Goal: Task Accomplishment & Management: Manage account settings

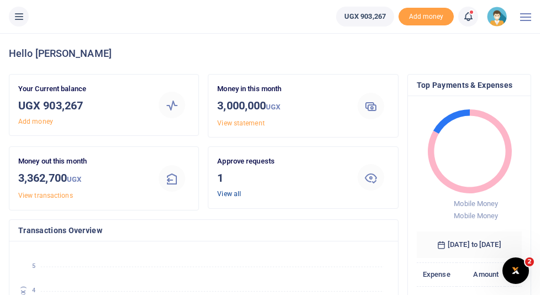
click at [234, 195] on link "View all" at bounding box center [229, 194] width 24 height 8
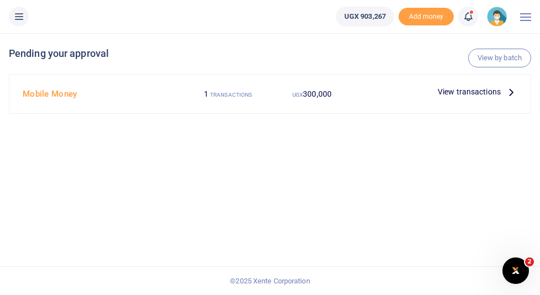
click at [449, 92] on span "View transactions" at bounding box center [469, 92] width 63 height 12
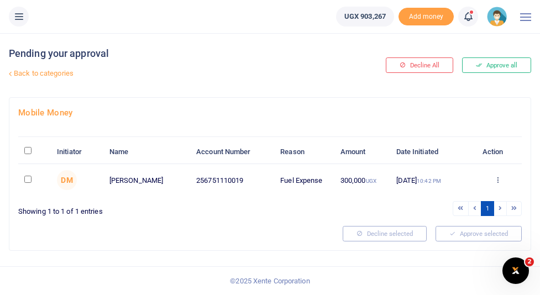
click at [28, 151] on input "\a \a : activate to sort column descending" at bounding box center [27, 150] width 7 height 7
checkbox input "true"
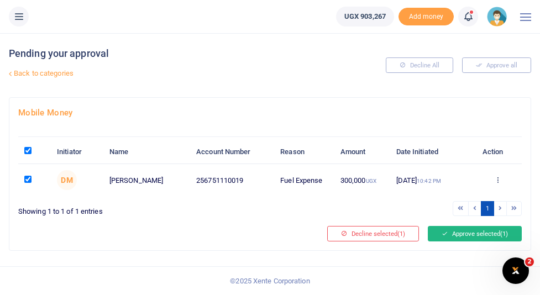
click at [450, 234] on button "Approve selected (1)" at bounding box center [475, 233] width 94 height 15
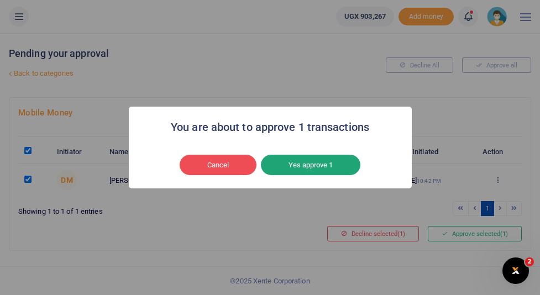
click at [308, 168] on button "Yes approve 1" at bounding box center [311, 165] width 100 height 21
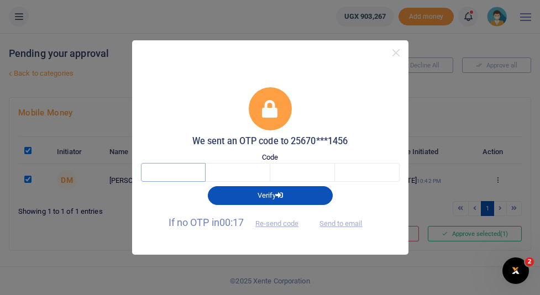
click at [191, 174] on input "text" at bounding box center [173, 172] width 65 height 19
click at [336, 226] on button "Send to email" at bounding box center [340, 223] width 61 height 19
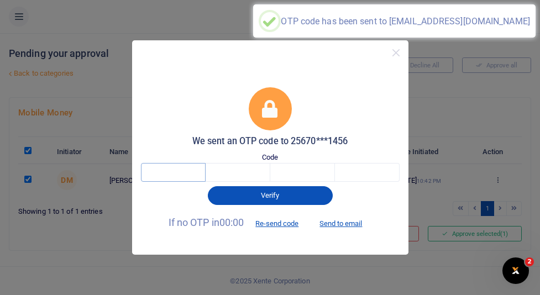
click at [186, 173] on input "text" at bounding box center [173, 172] width 65 height 19
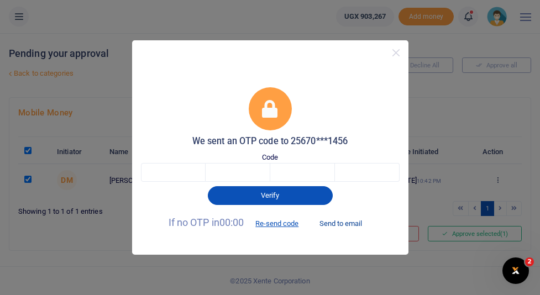
click at [329, 226] on button "Send to email" at bounding box center [340, 223] width 61 height 19
click at [202, 174] on input "text" at bounding box center [173, 172] width 65 height 19
type input "1"
type input "5"
type input "7"
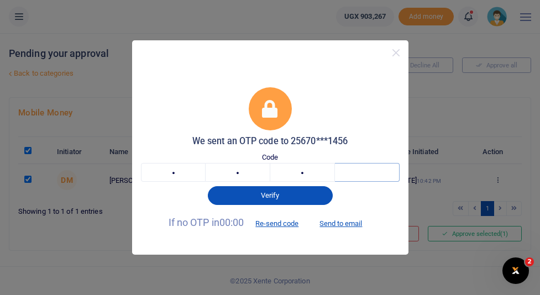
type input "4"
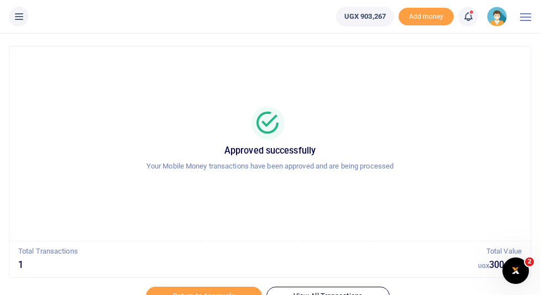
scroll to position [17, 0]
